Goal: Task Accomplishment & Management: Use online tool/utility

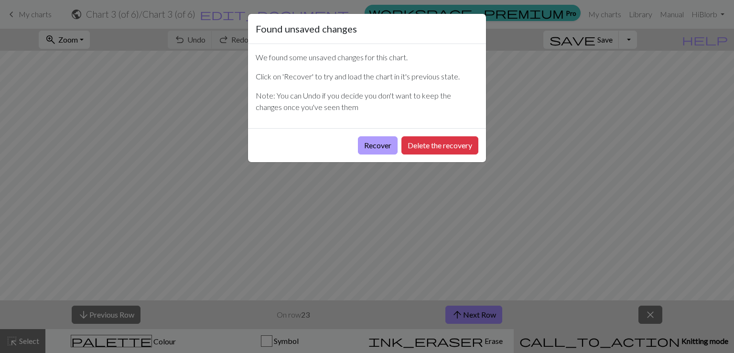
click at [394, 144] on button "Recover" at bounding box center [378, 145] width 40 height 18
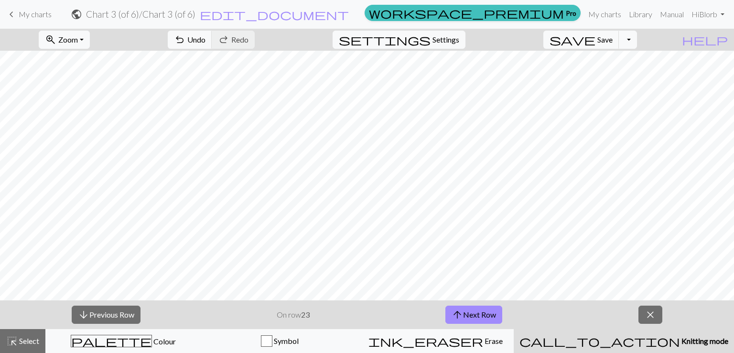
click at [43, 12] on span "My charts" at bounding box center [35, 14] width 33 height 9
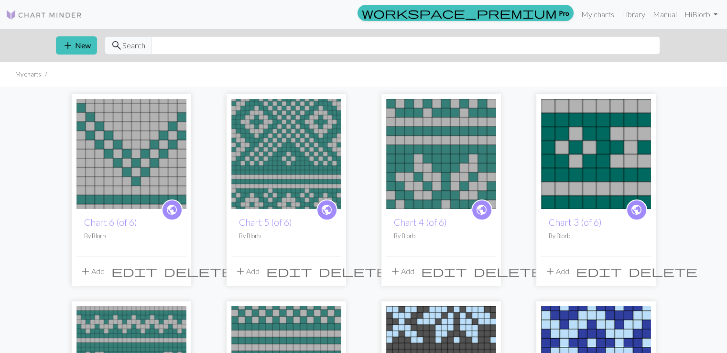
click at [403, 169] on img at bounding box center [441, 154] width 110 height 110
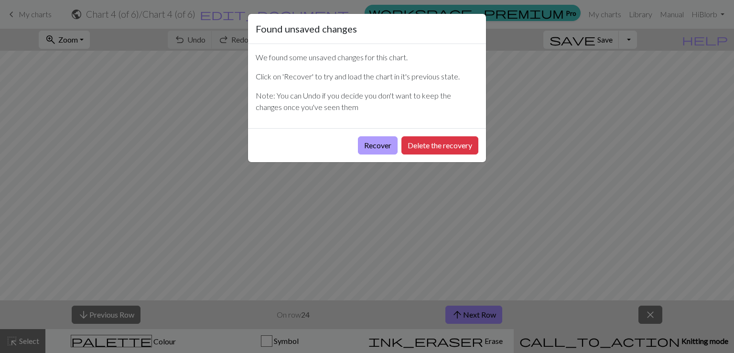
click at [375, 146] on button "Recover" at bounding box center [378, 145] width 40 height 18
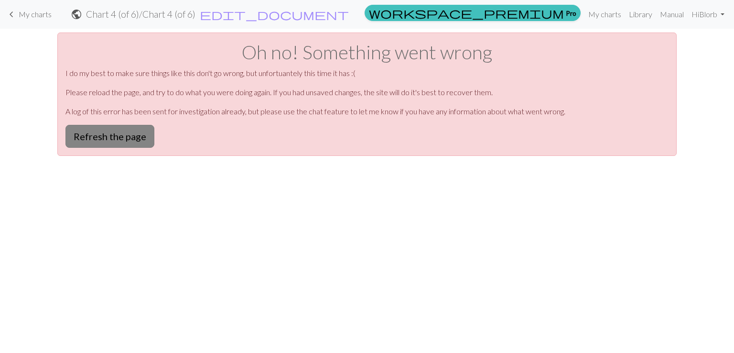
click at [135, 138] on button "Refresh the page" at bounding box center [109, 136] width 89 height 23
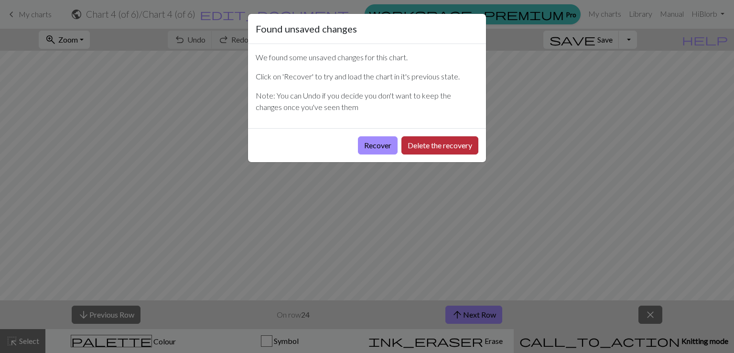
click at [450, 143] on button "Delete the recovery" at bounding box center [439, 145] width 77 height 18
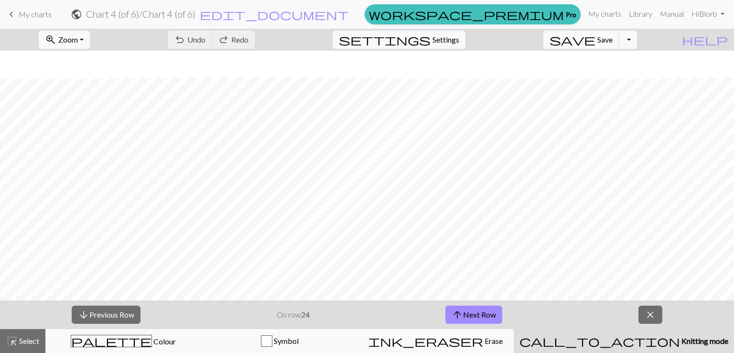
scroll to position [30, 0]
click at [654, 315] on span "close" at bounding box center [650, 314] width 11 height 13
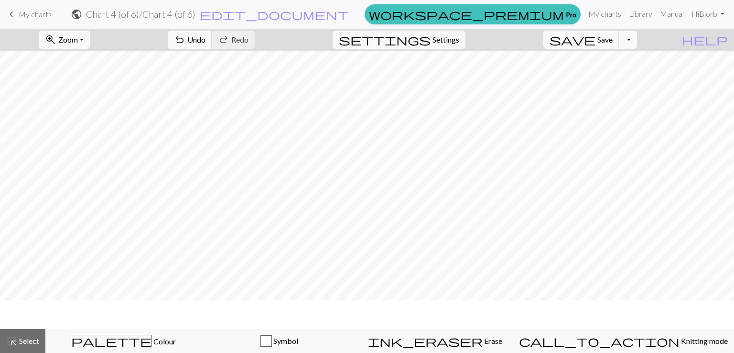
scroll to position [0, 0]
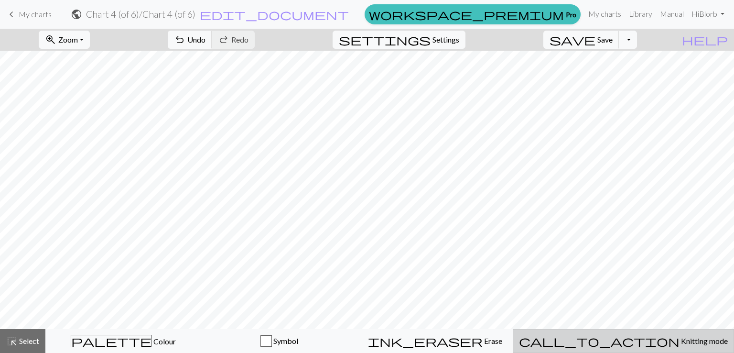
click at [638, 335] on div "call_to_action Knitting mode Knitting mode" at bounding box center [623, 340] width 209 height 11
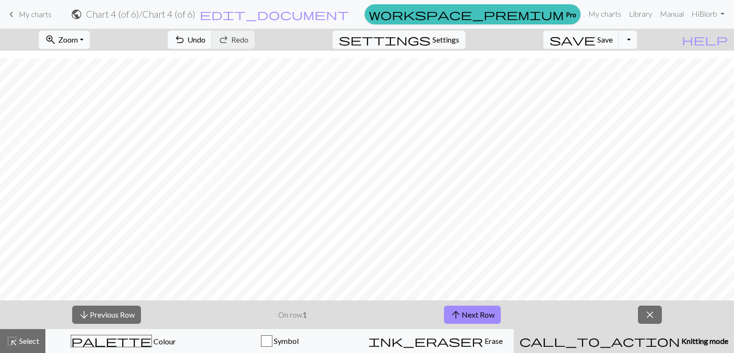
scroll to position [30, 0]
click at [468, 311] on button "arrow_upward Next Row" at bounding box center [472, 314] width 57 height 18
